Goal: Information Seeking & Learning: Learn about a topic

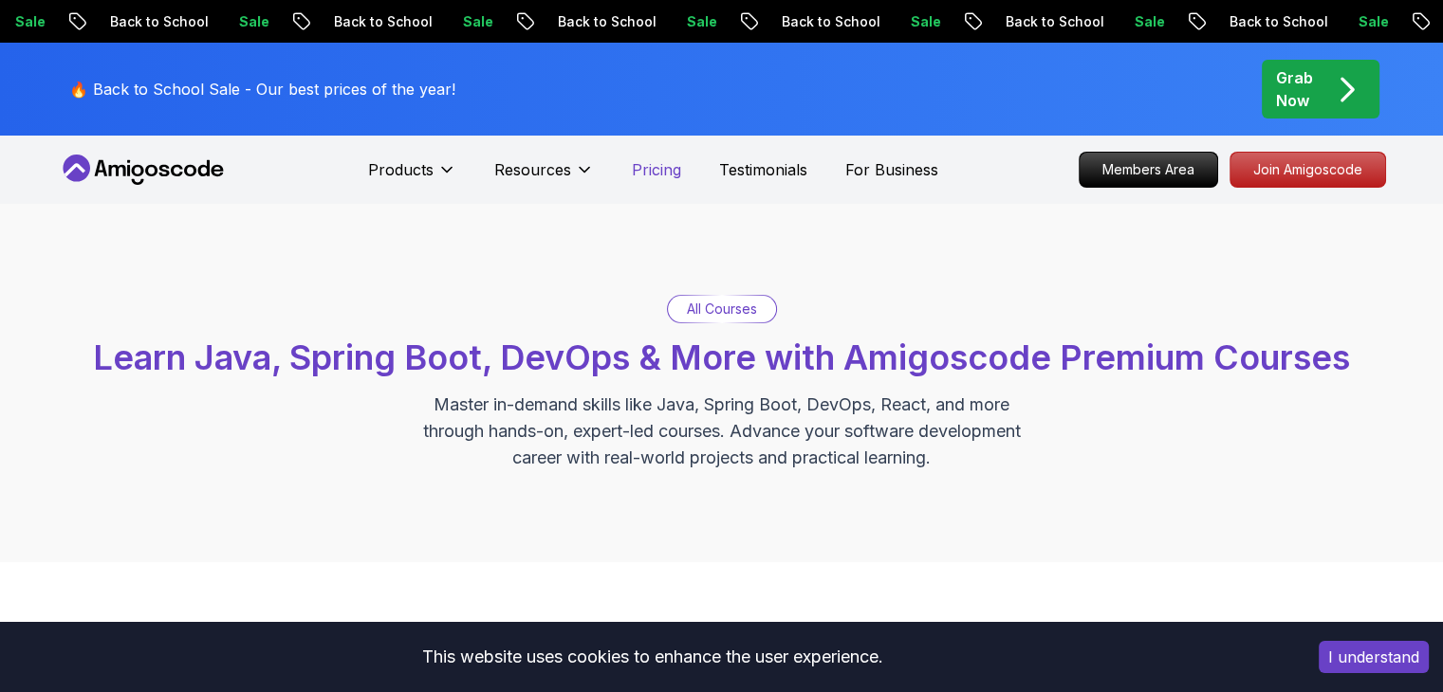
click at [632, 171] on p "Pricing" at bounding box center [656, 169] width 49 height 23
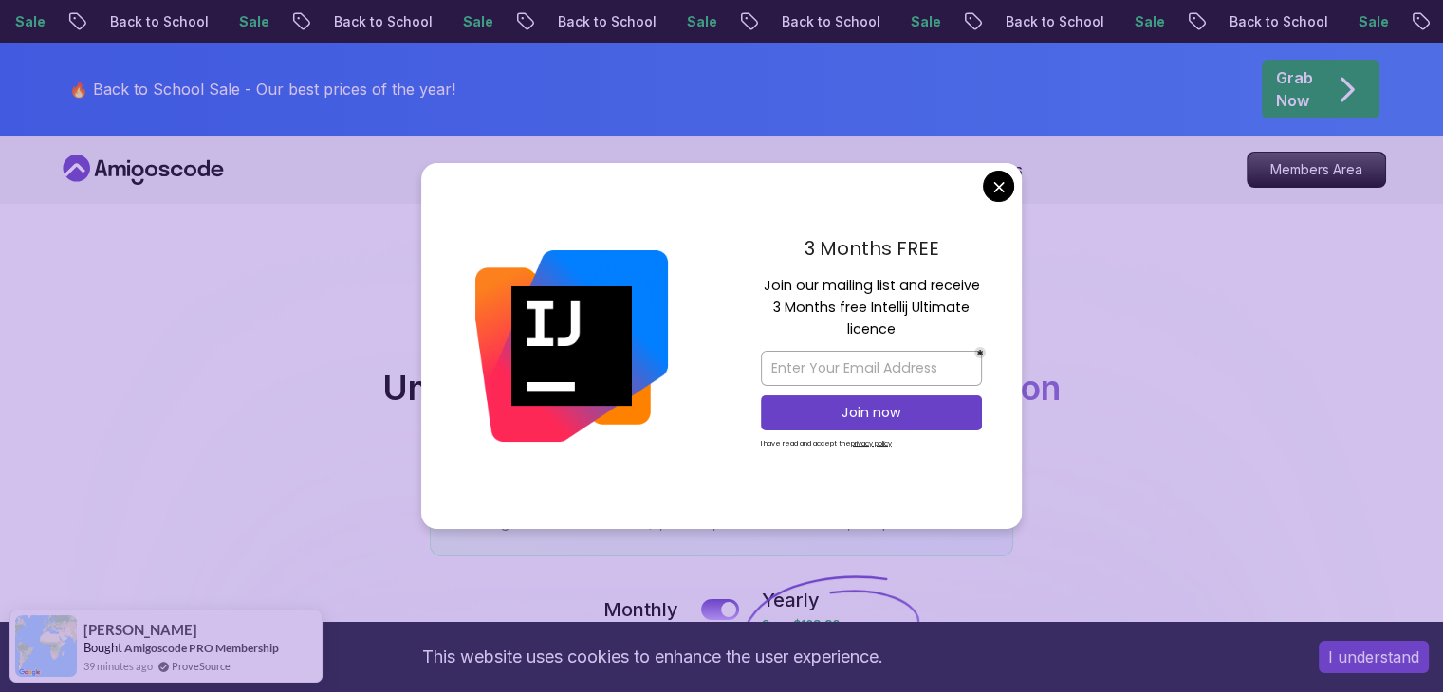
click at [481, 378] on div at bounding box center [571, 346] width 301 height 366
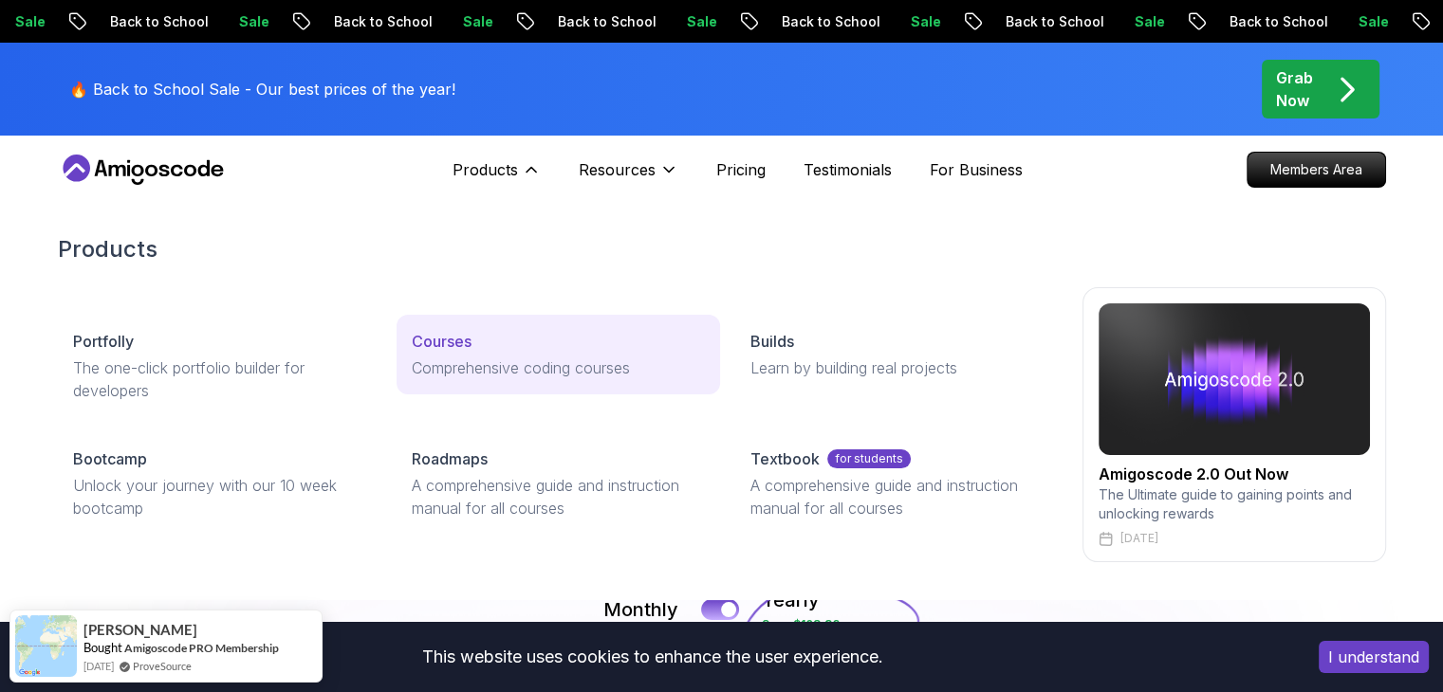
click at [490, 353] on link "Courses Comprehensive coding courses" at bounding box center [557, 355] width 323 height 80
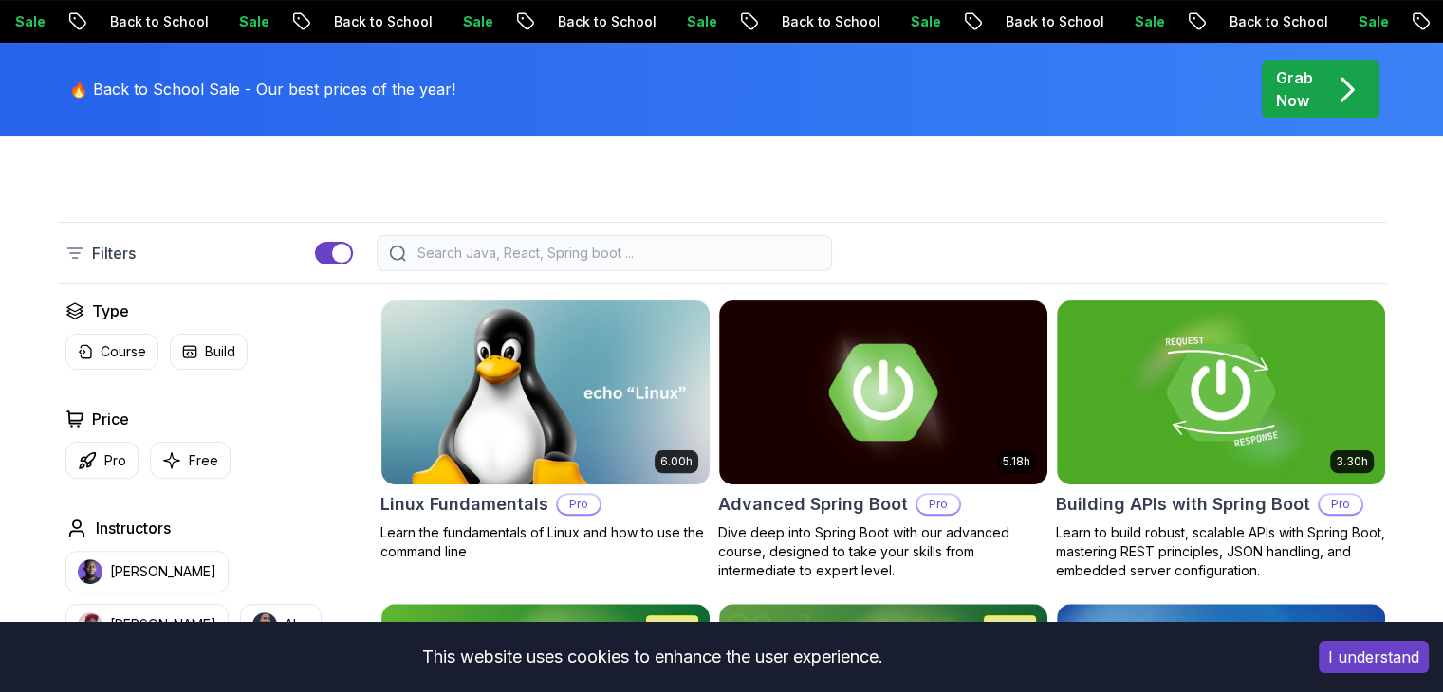
scroll to position [474, 0]
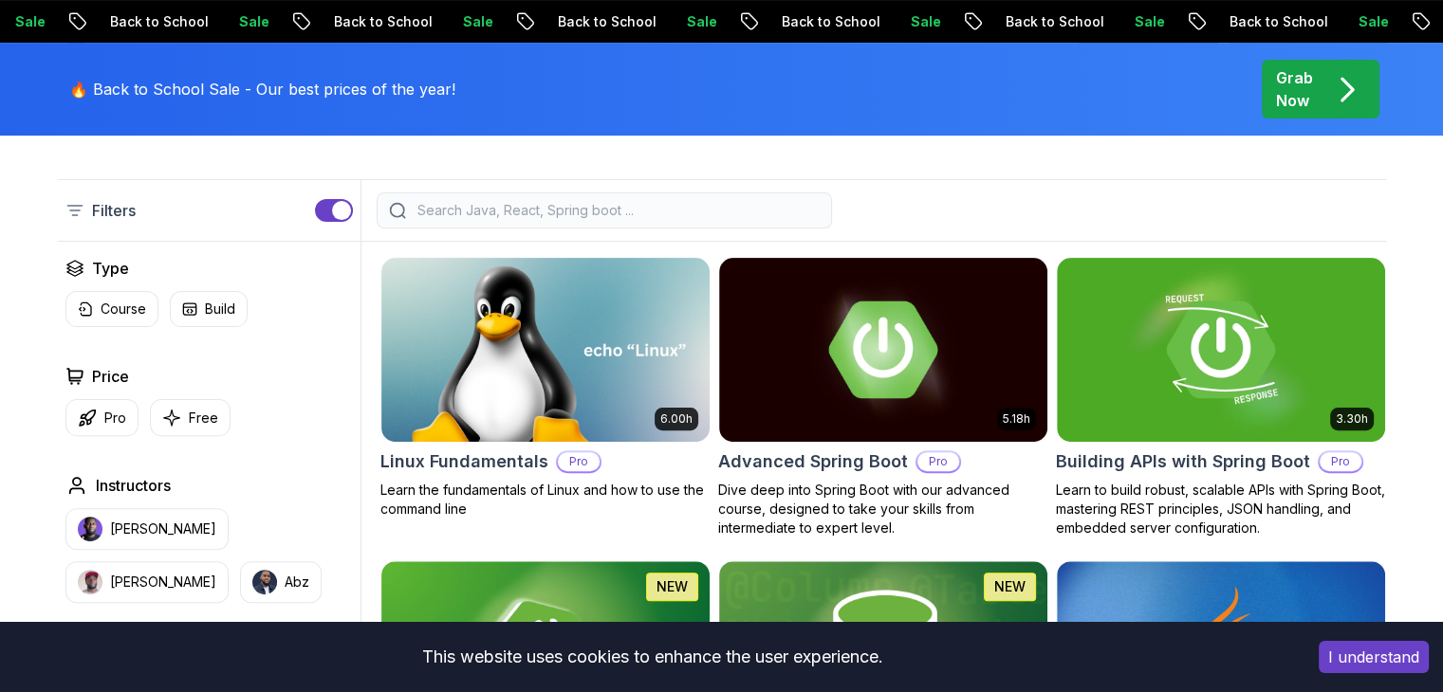
click at [555, 206] on input "search" at bounding box center [617, 210] width 406 height 19
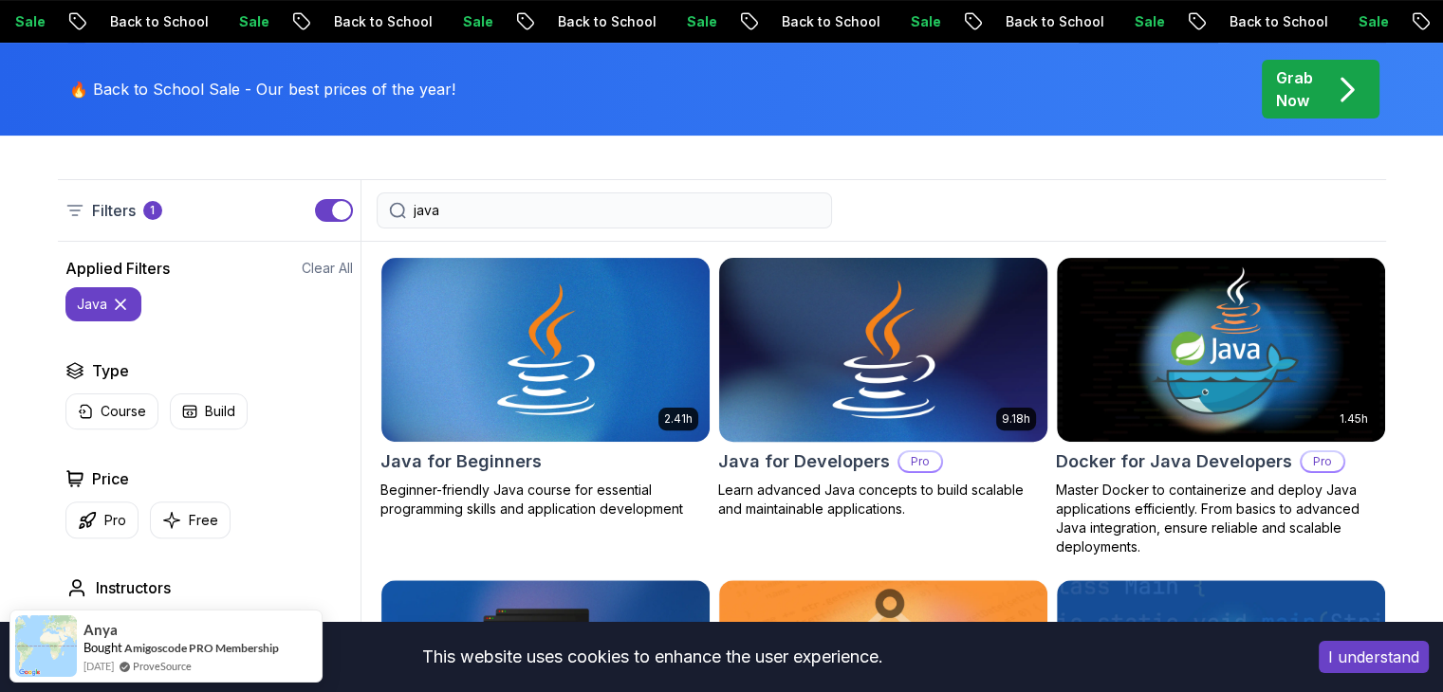
type input "java"
click at [827, 355] on img at bounding box center [882, 349] width 344 height 193
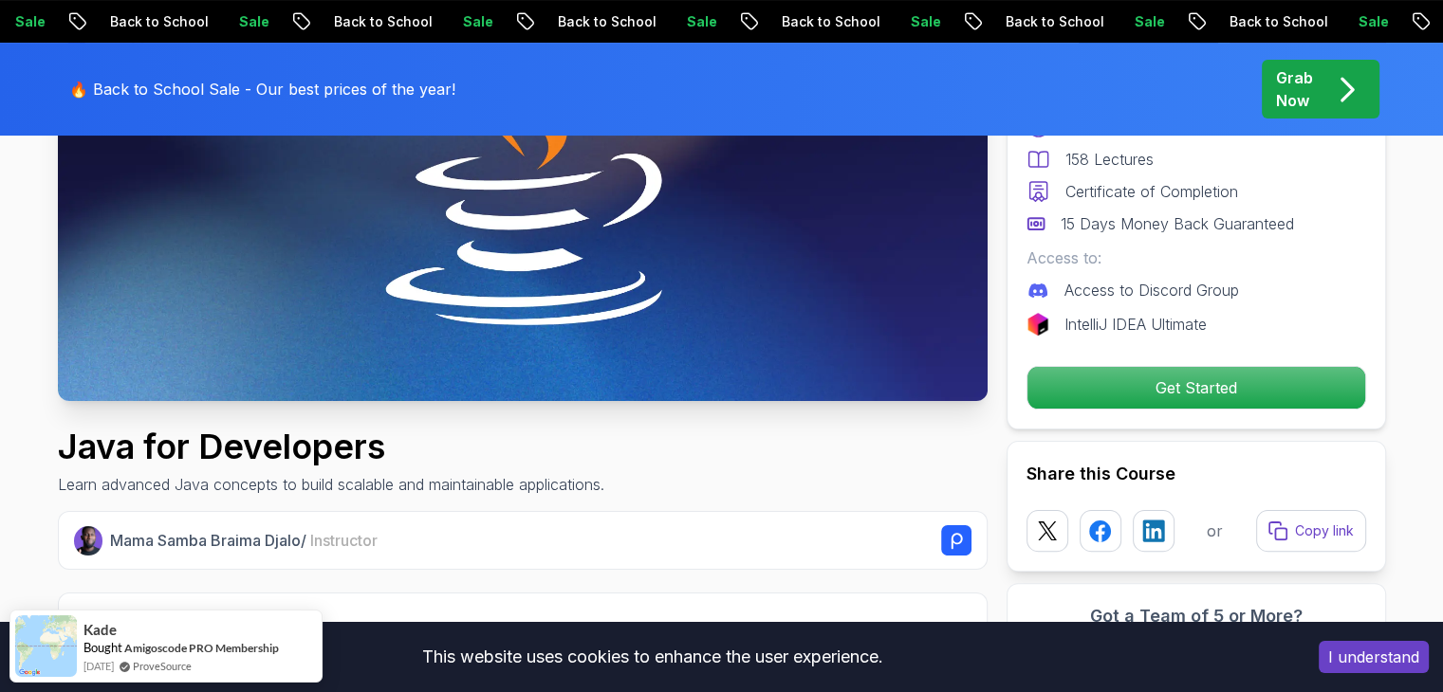
scroll to position [379, 0]
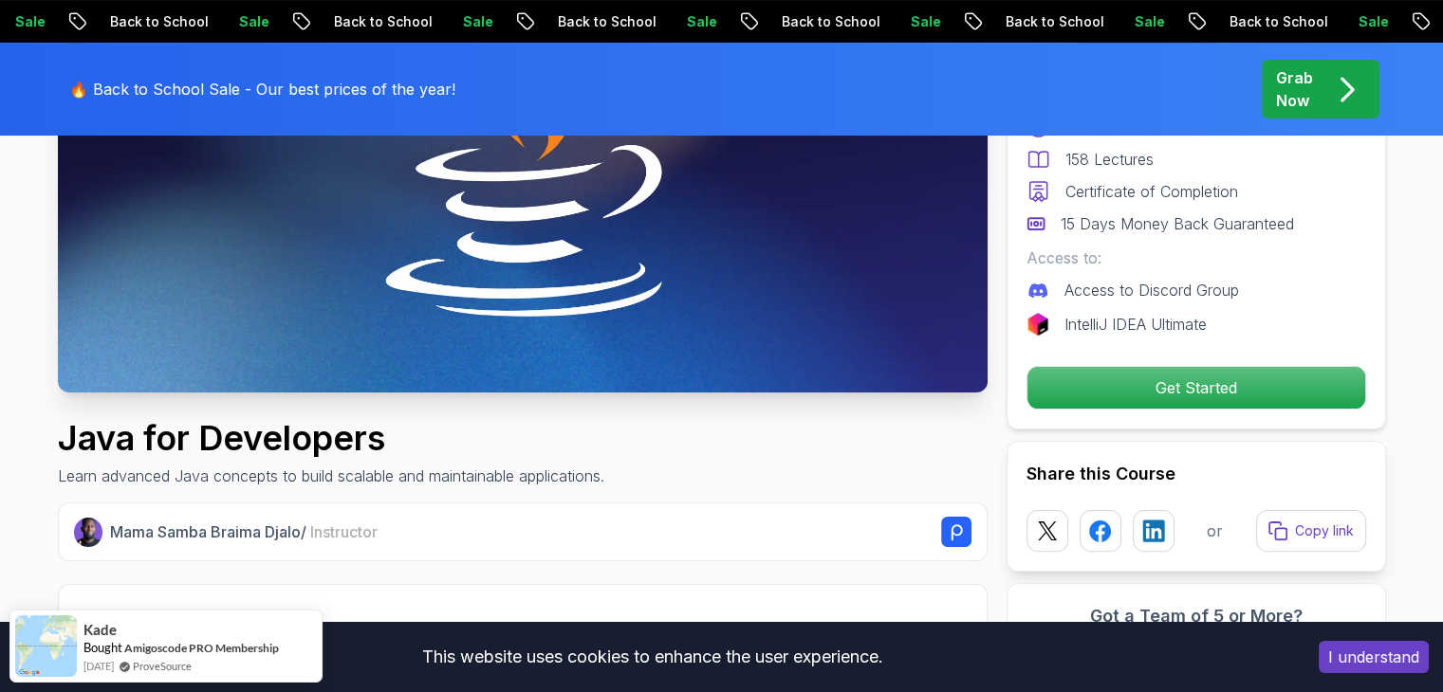
click at [1377, 669] on button "I understand" at bounding box center [1373, 657] width 110 height 32
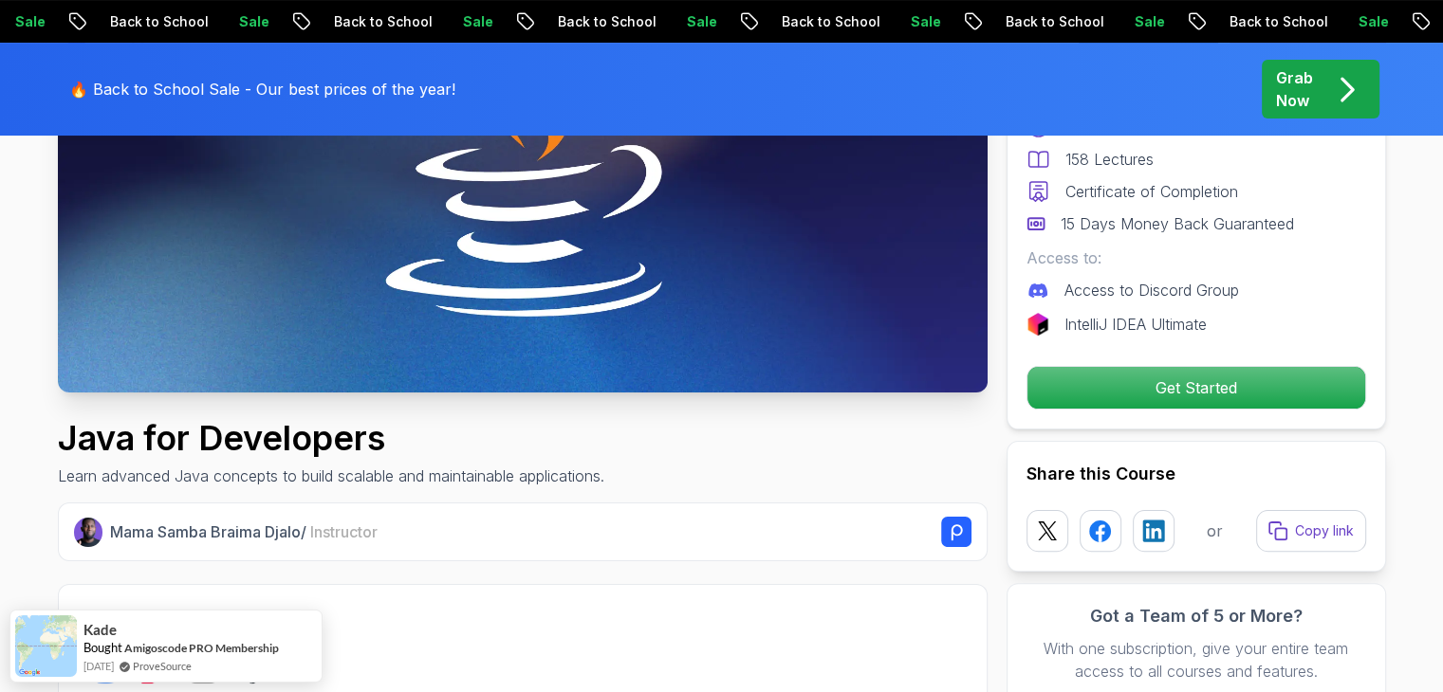
click at [322, 288] on img at bounding box center [523, 131] width 930 height 523
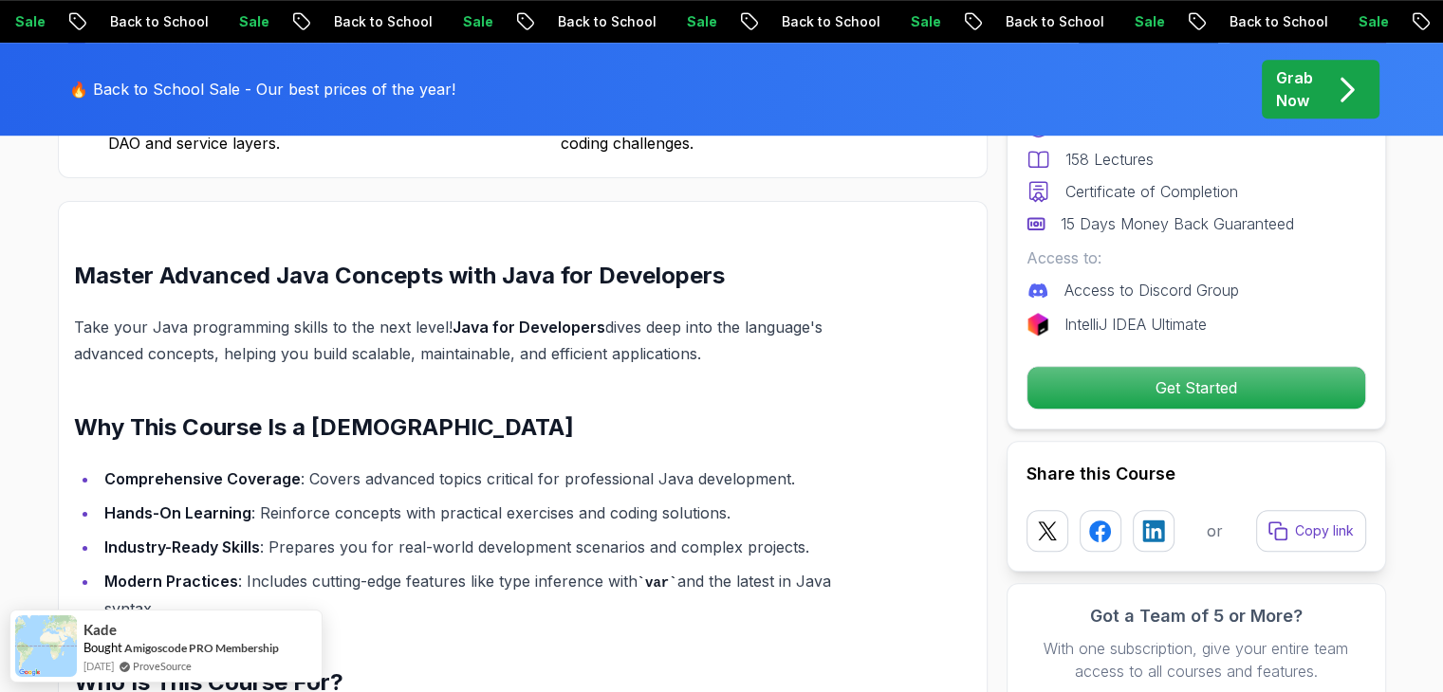
scroll to position [1518, 0]
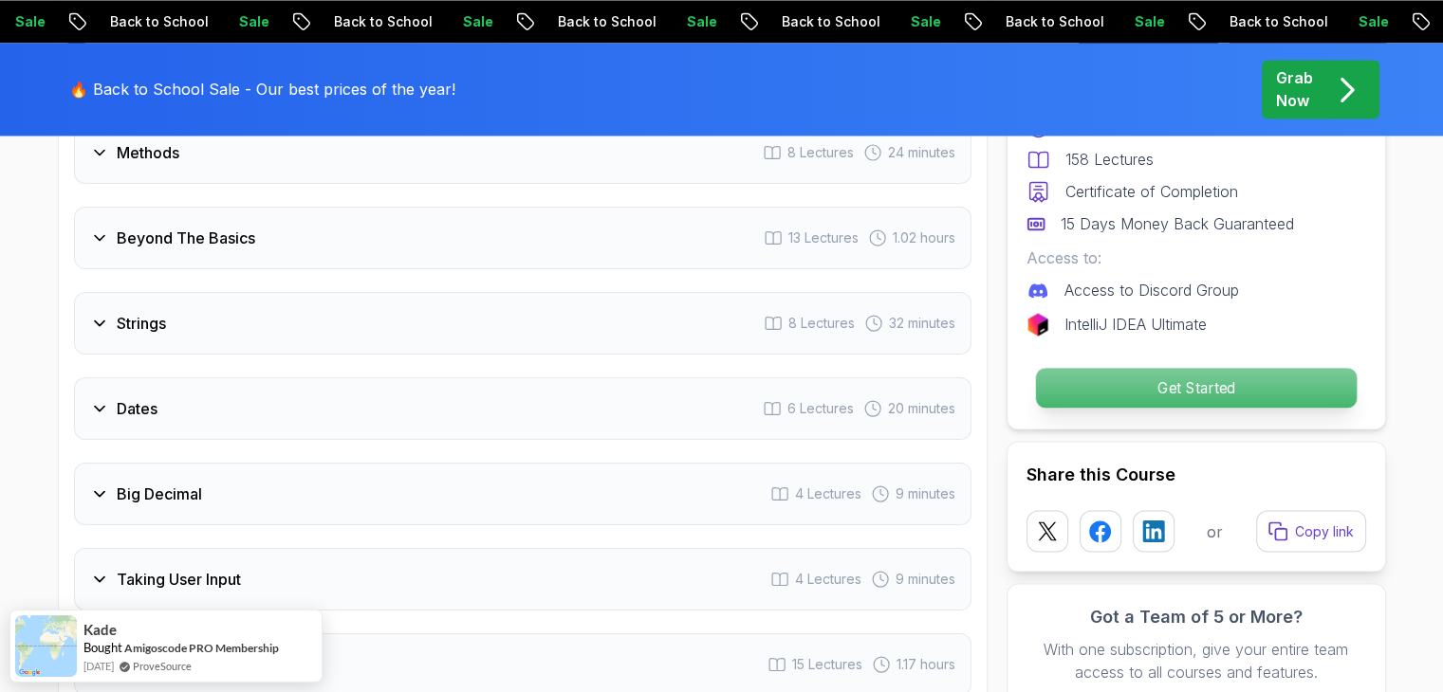
click at [1090, 373] on p "Get Started" at bounding box center [1195, 388] width 321 height 40
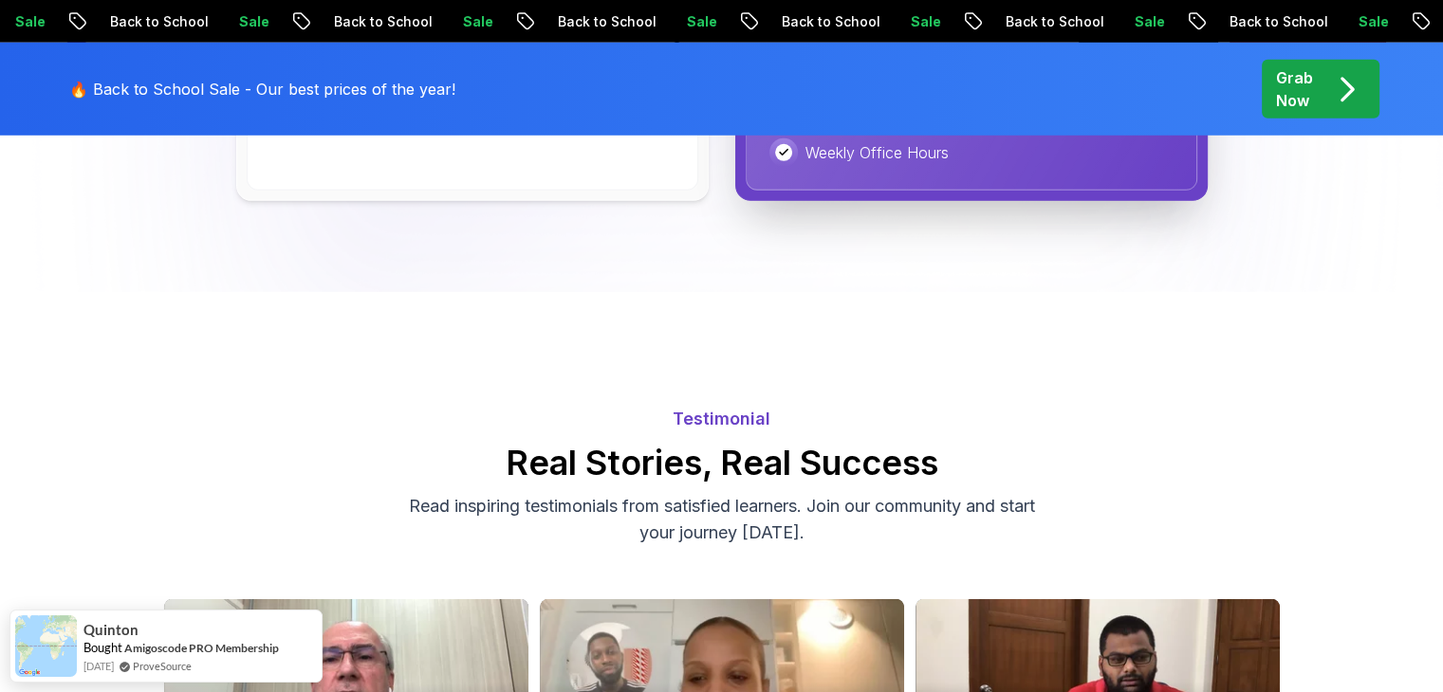
scroll to position [5774, 0]
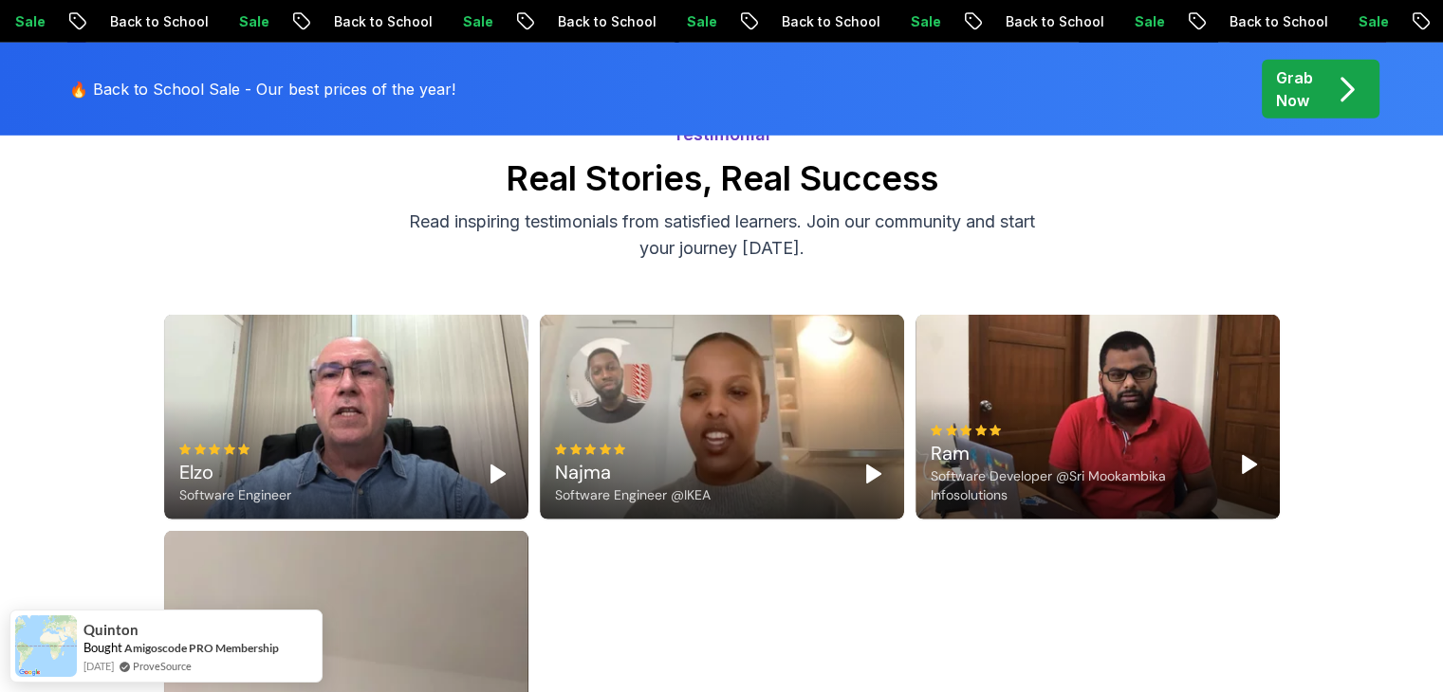
click at [467, 444] on div "Elzo Software Engineer" at bounding box center [346, 474] width 334 height 61
click at [499, 463] on icon "Play" at bounding box center [497, 474] width 23 height 23
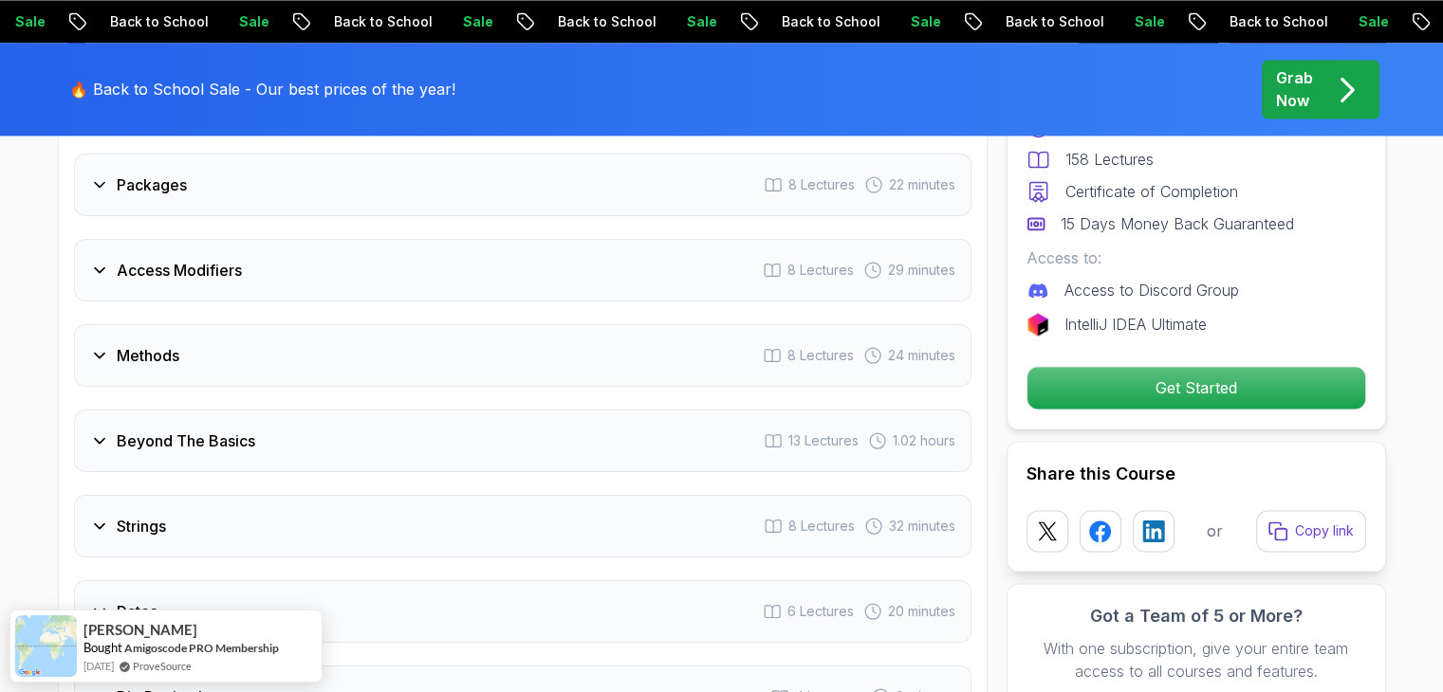
scroll to position [2928, 0]
click at [94, 420] on div "Beyond The Basics 13 Lectures 1.02 hours" at bounding box center [522, 440] width 897 height 63
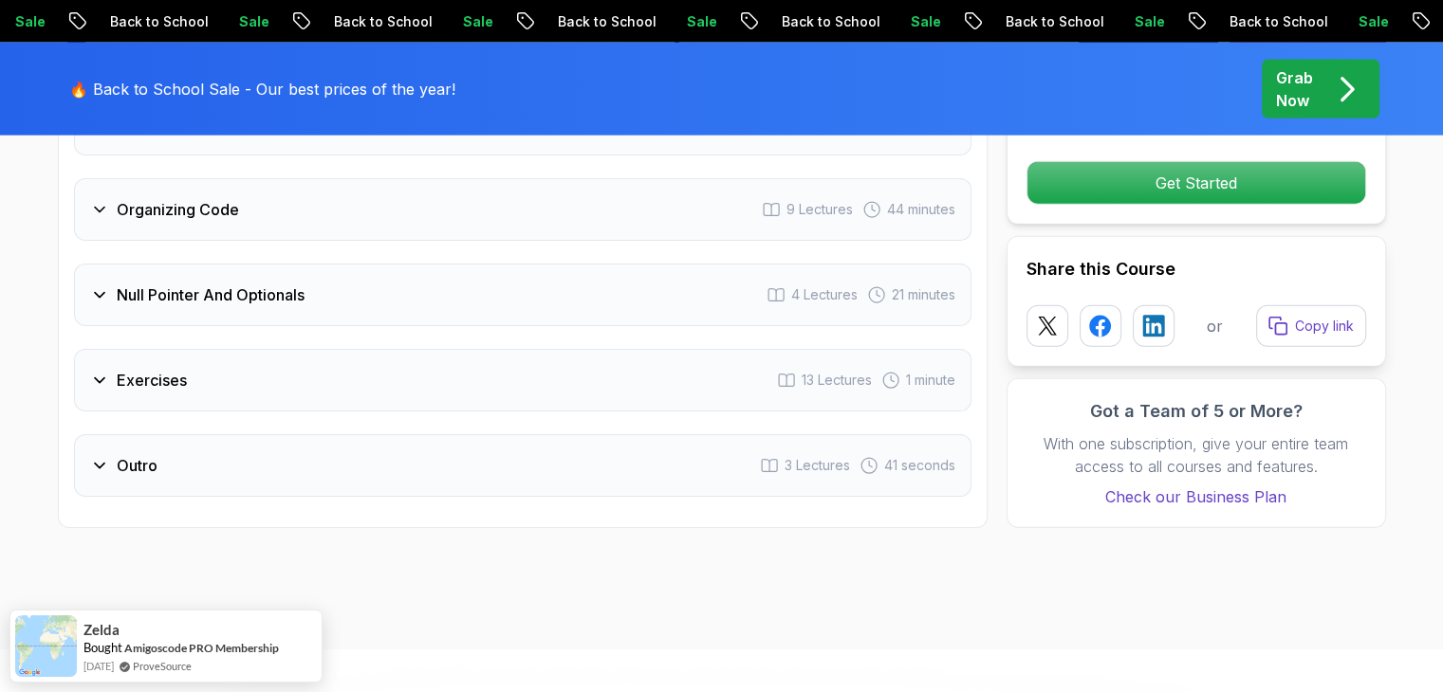
scroll to position [4449, 0]
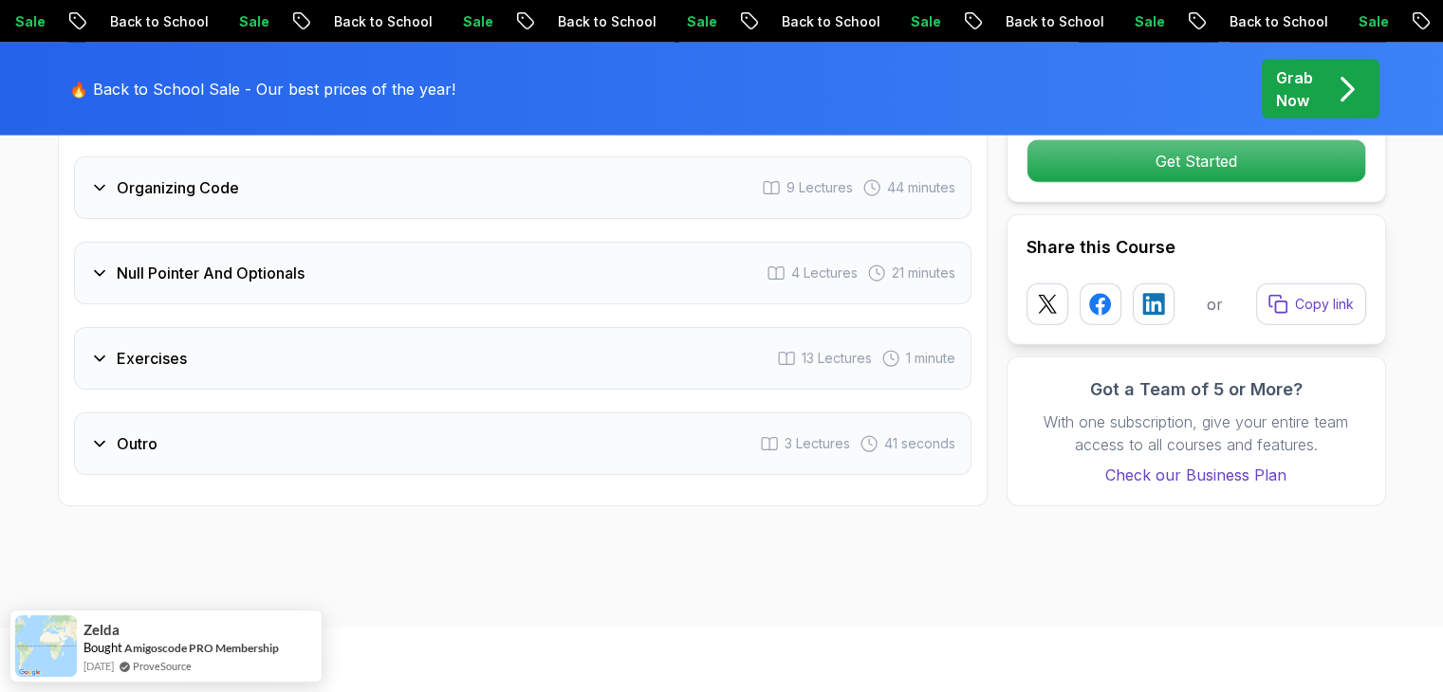
click at [95, 340] on div "Exercises 13 Lectures 1 minute" at bounding box center [522, 358] width 897 height 63
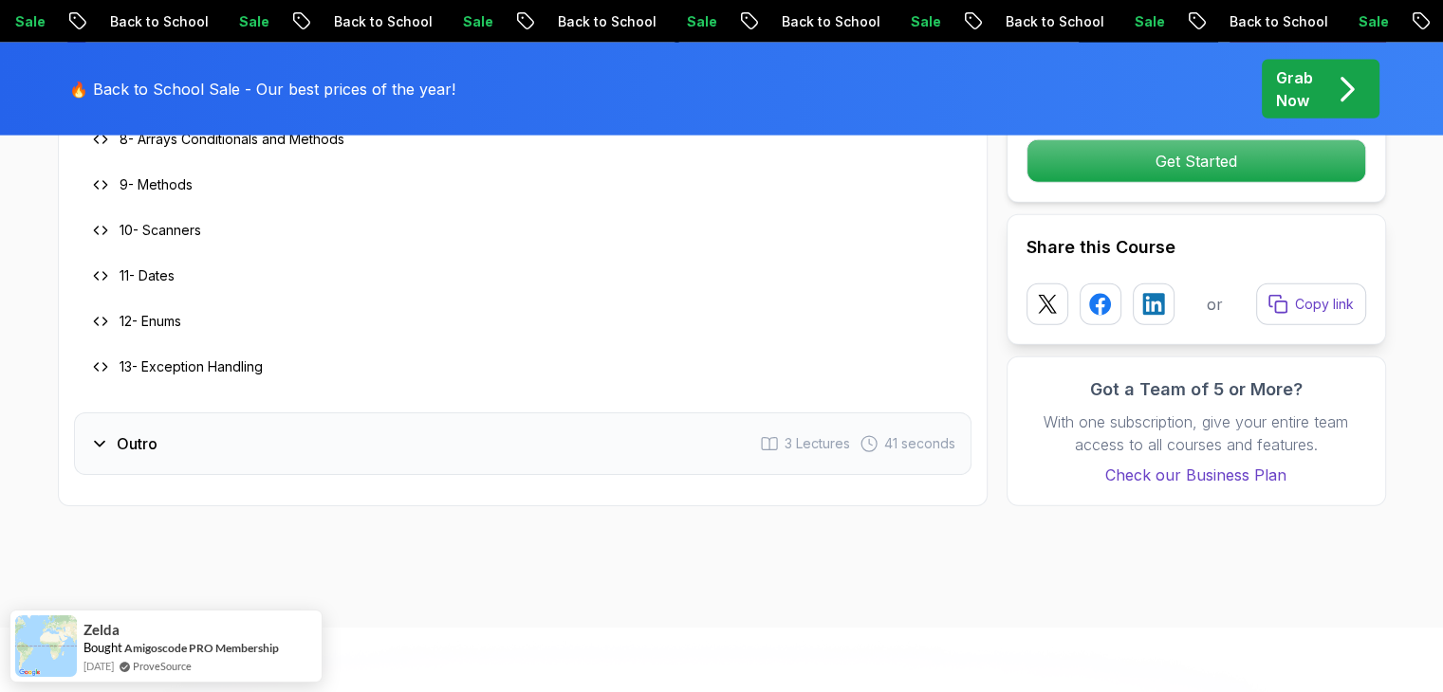
scroll to position [3858, 0]
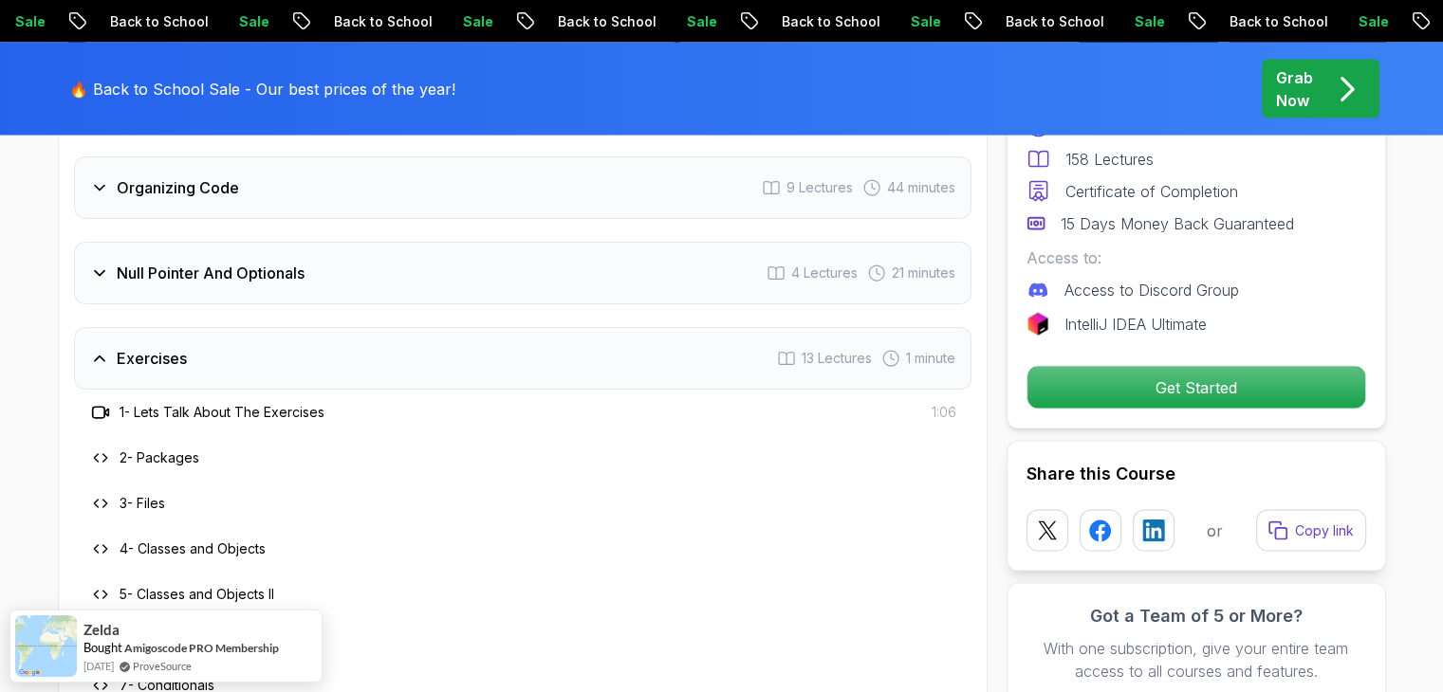
click at [95, 340] on div "Exercises 13 Lectures 1 minute" at bounding box center [522, 358] width 897 height 63
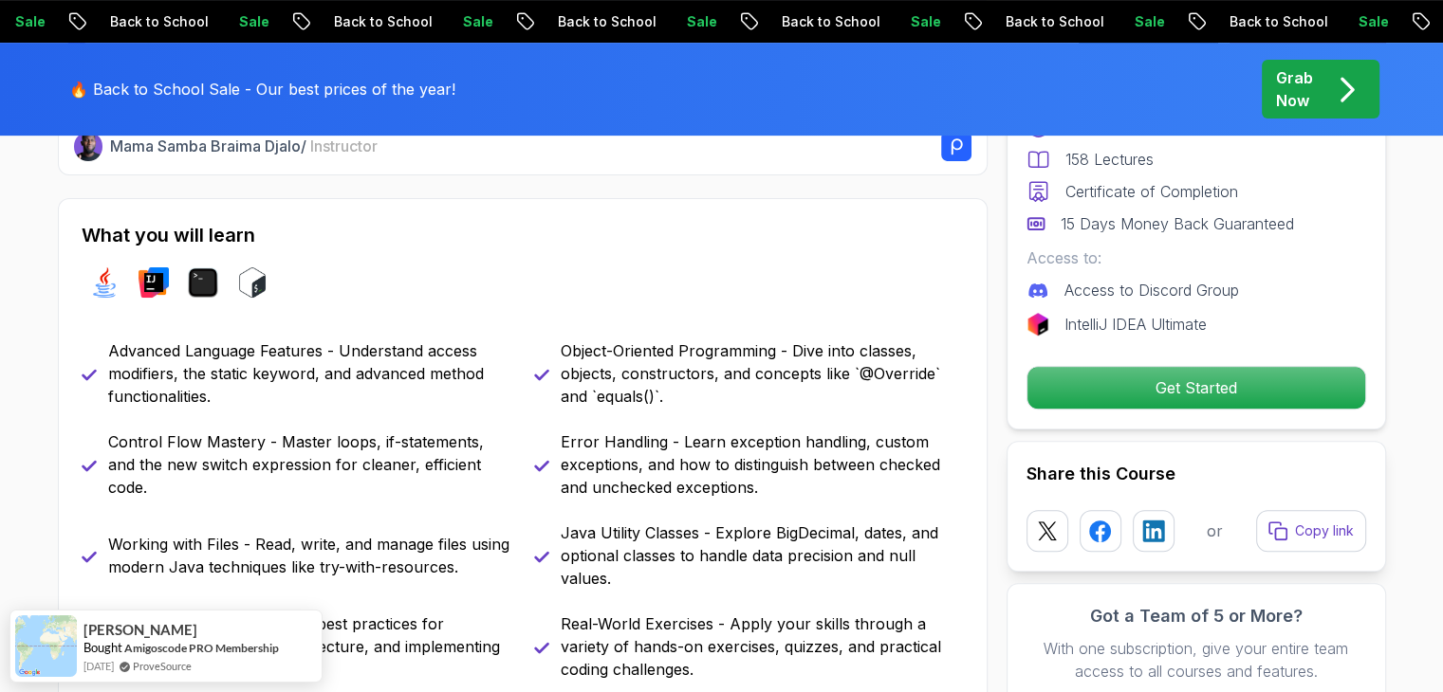
scroll to position [569, 0]
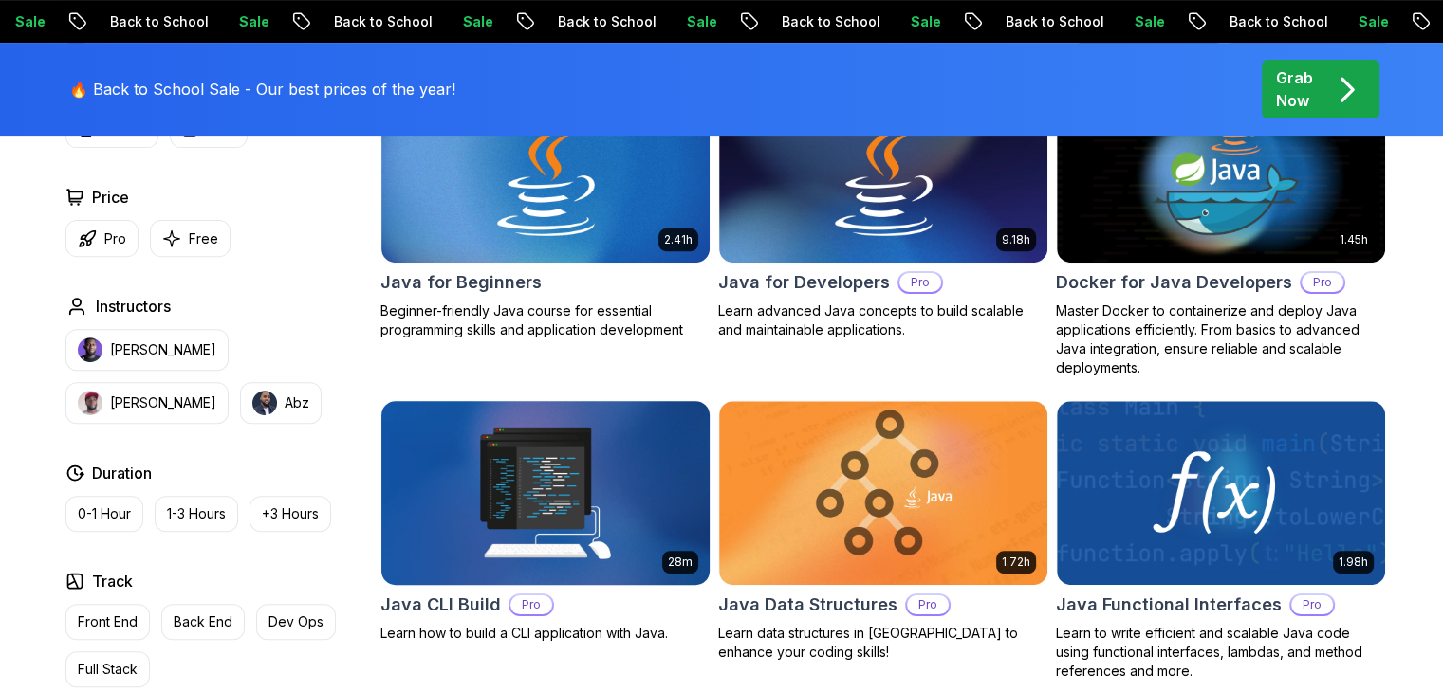
scroll to position [474, 0]
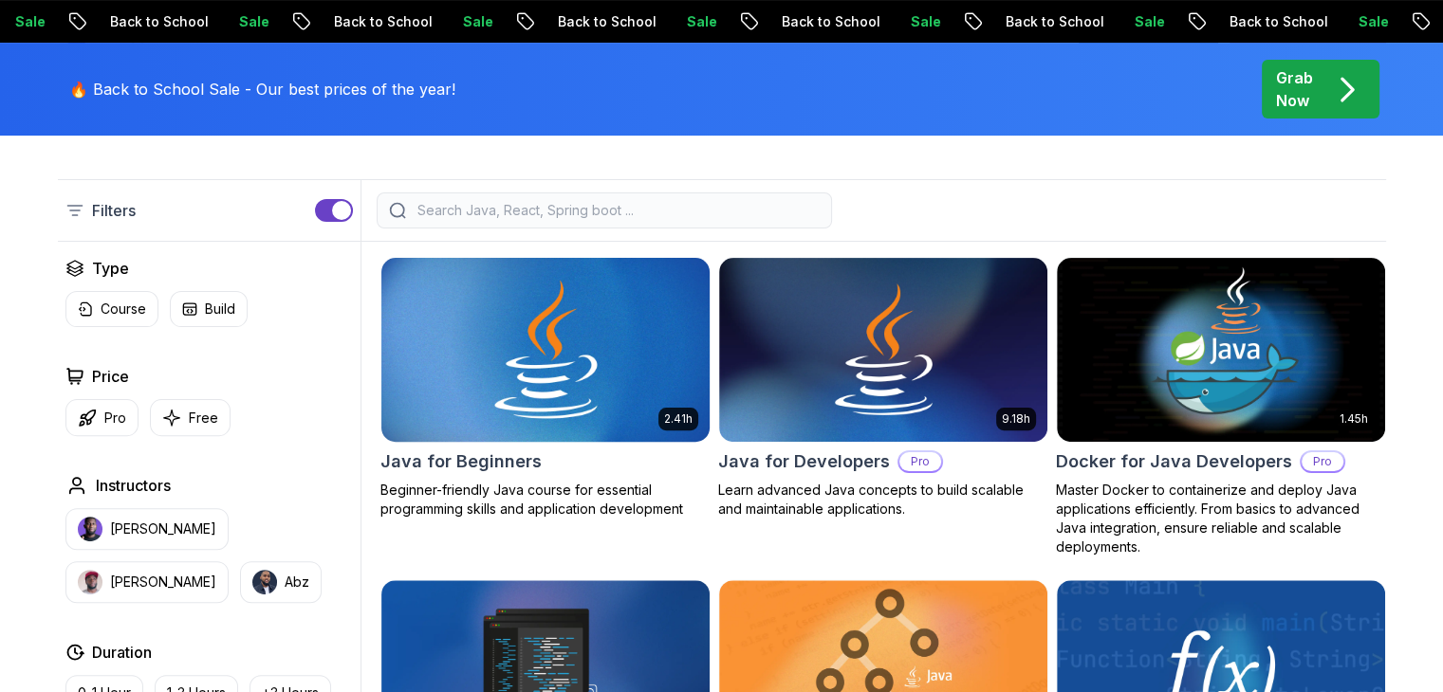
click at [550, 385] on img at bounding box center [545, 349] width 344 height 193
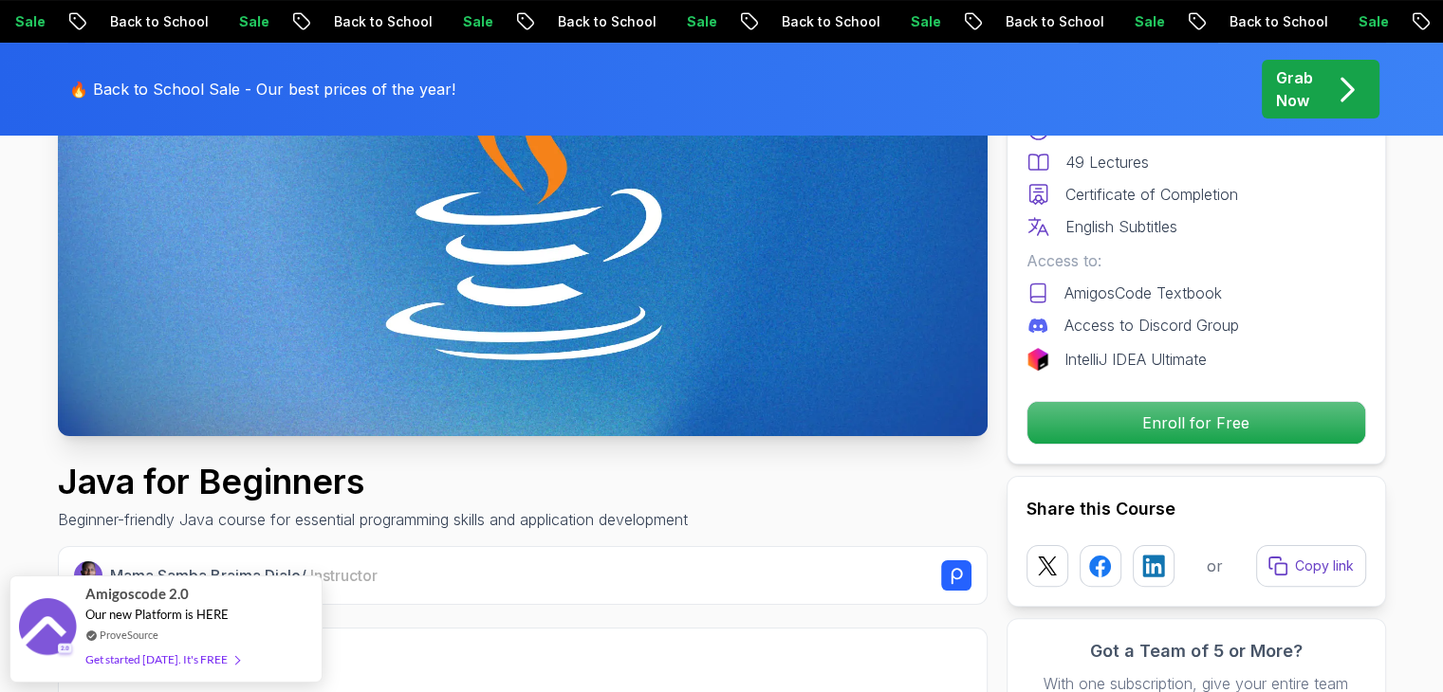
scroll to position [95, 0]
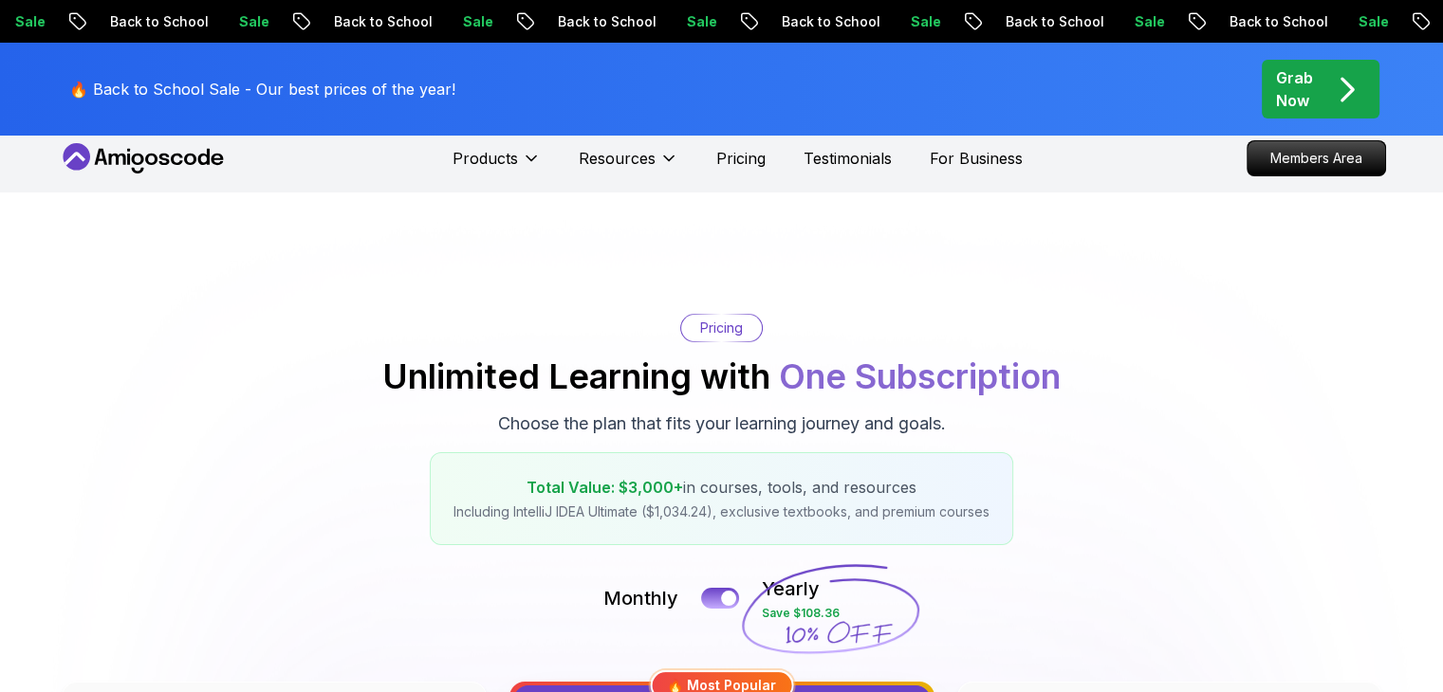
scroll to position [11, 0]
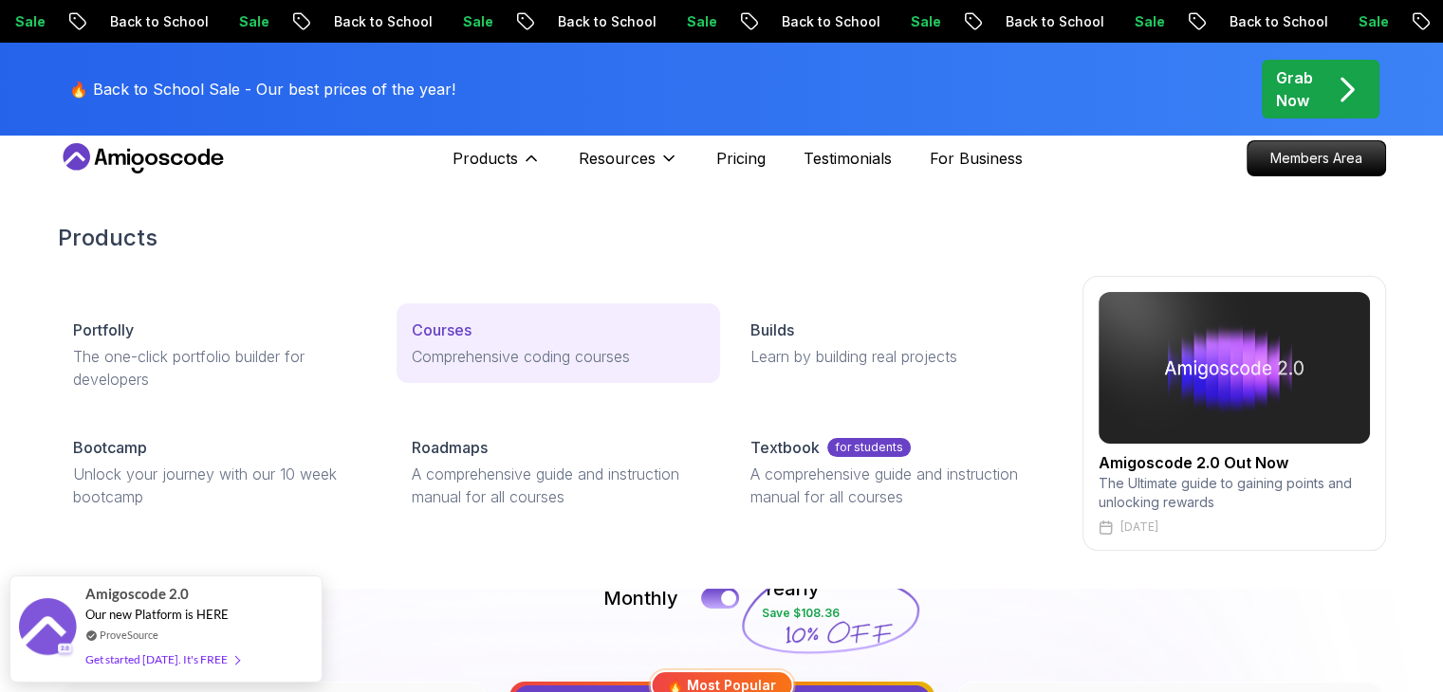
click at [503, 329] on div "Courses" at bounding box center [558, 330] width 293 height 23
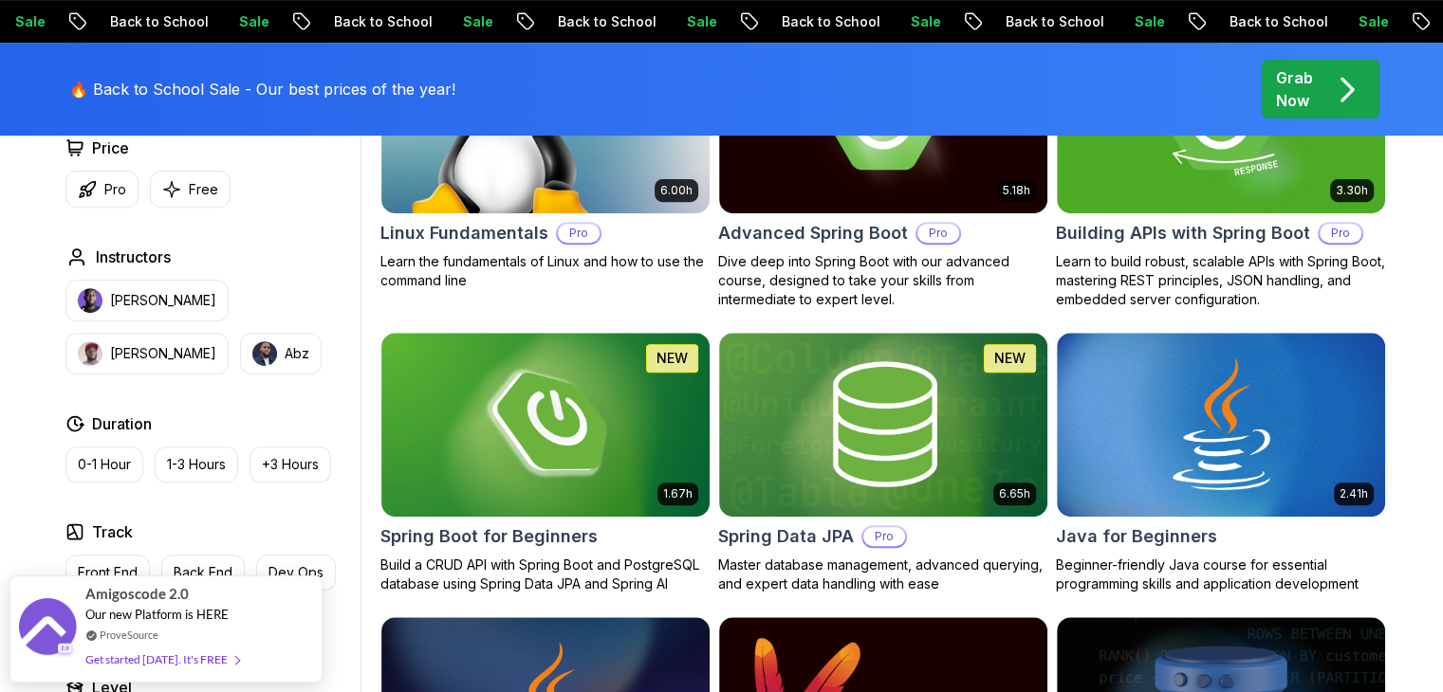
scroll to position [486, 0]
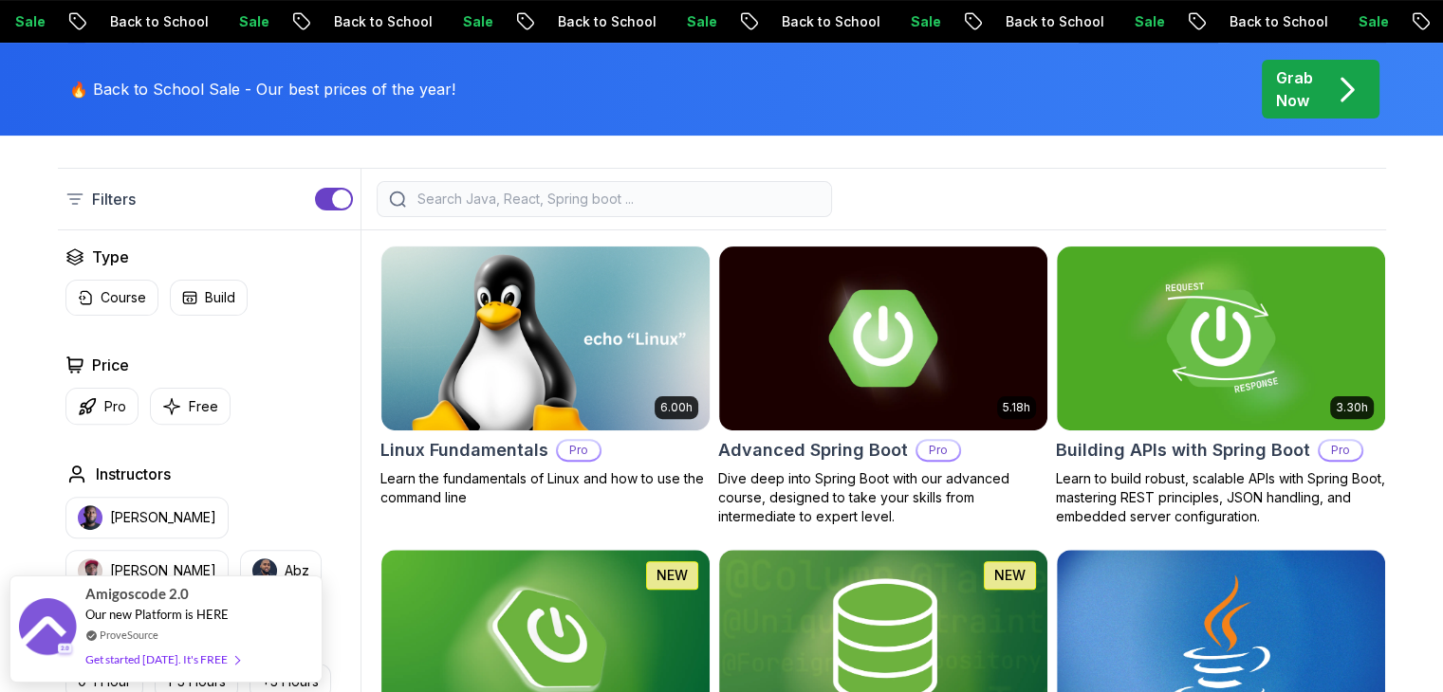
click at [531, 199] on input "search" at bounding box center [617, 199] width 406 height 19
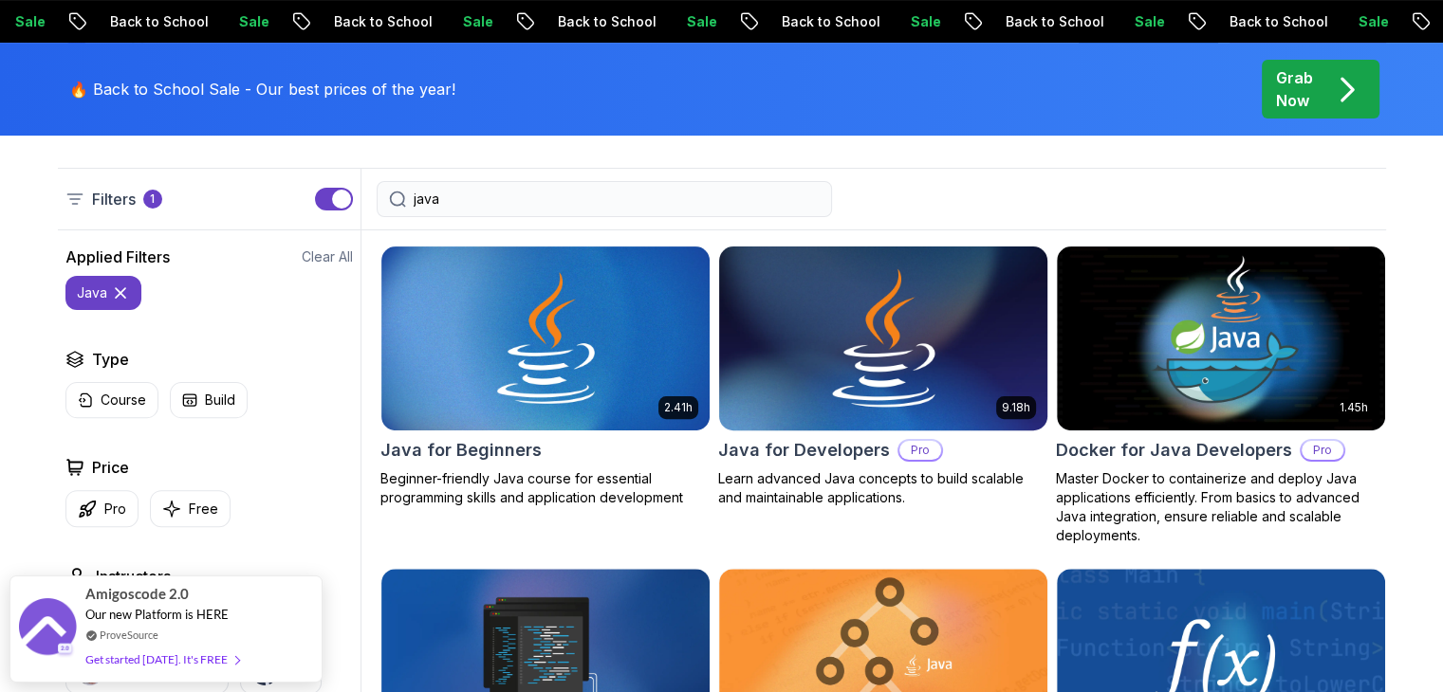
type input "java"
click at [895, 366] on img at bounding box center [882, 338] width 344 height 193
